Goal: Transaction & Acquisition: Purchase product/service

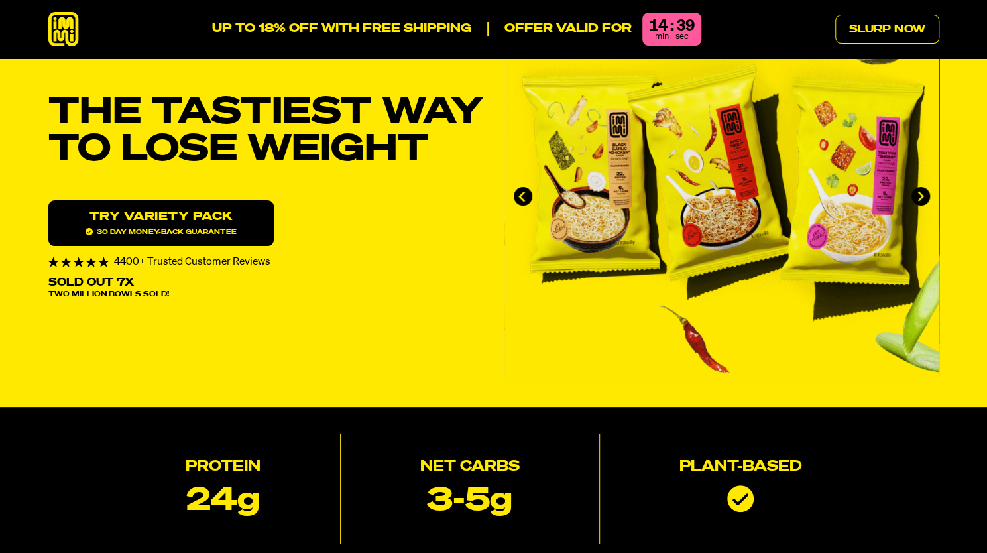
scroll to position [72, 0]
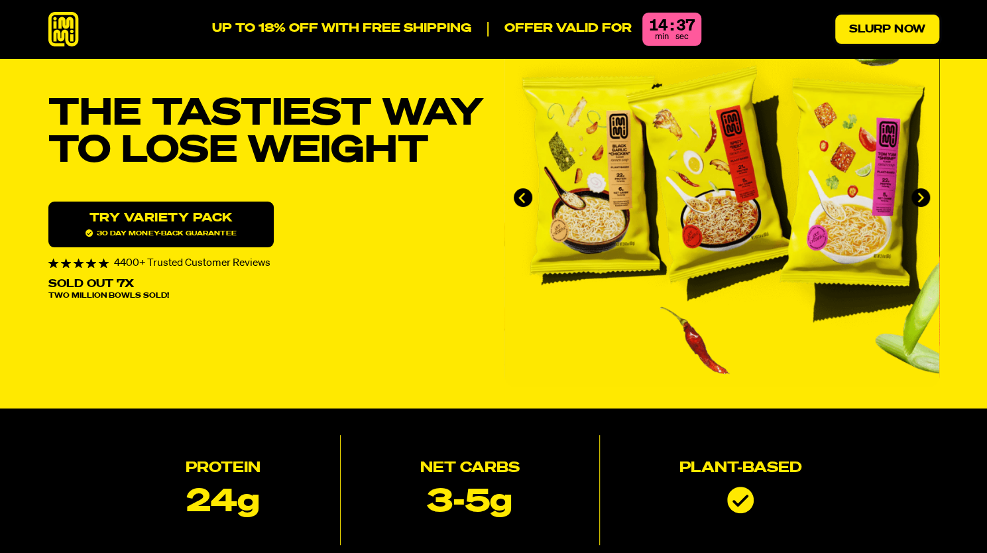
click at [886, 34] on link "Slurp Now" at bounding box center [887, 29] width 104 height 29
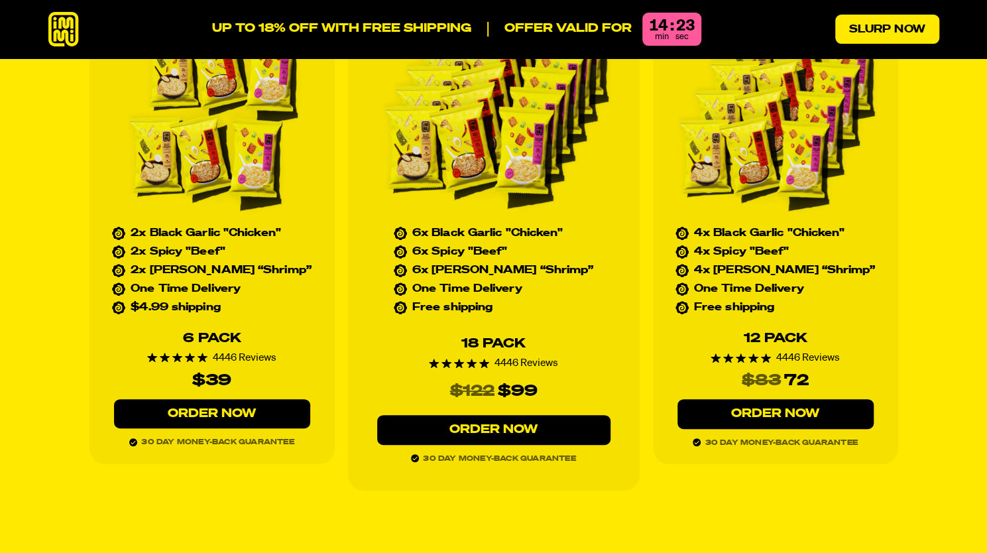
scroll to position [6028, 0]
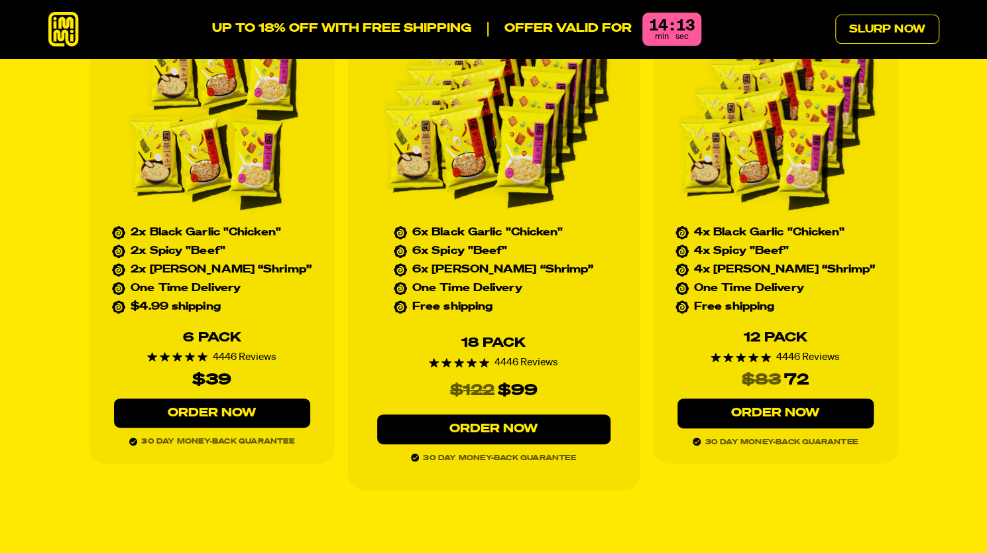
click at [210, 398] on link "Order Now" at bounding box center [212, 413] width 196 height 30
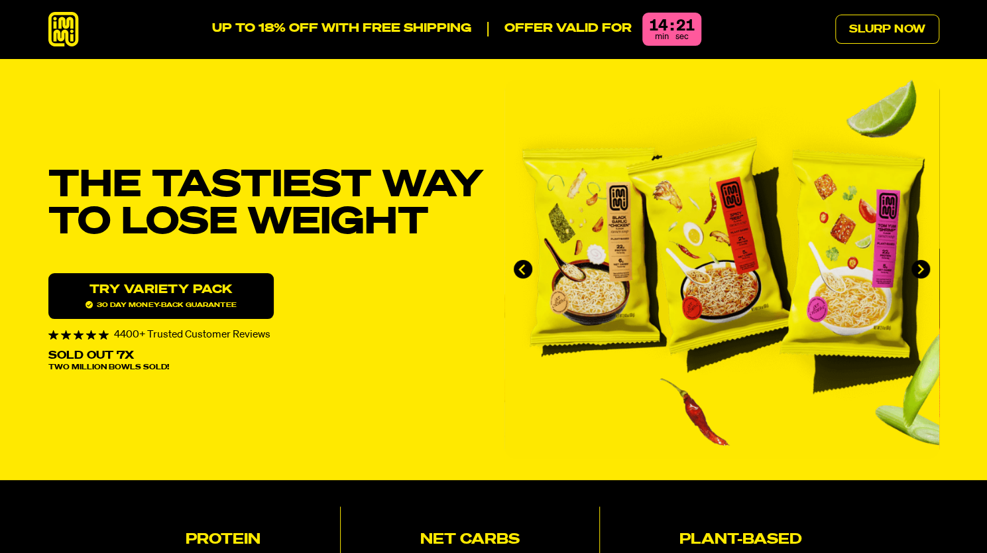
click at [431, 23] on p "UP TO 18% OFF WITH FREE SHIPPING" at bounding box center [341, 29] width 259 height 15
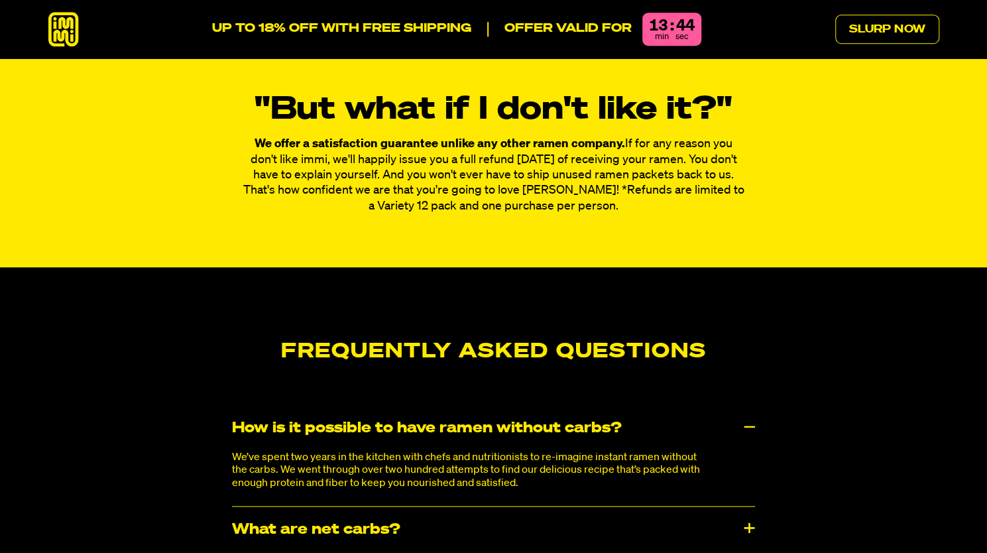
scroll to position [6553, 0]
